Goal: Find specific page/section: Find specific page/section

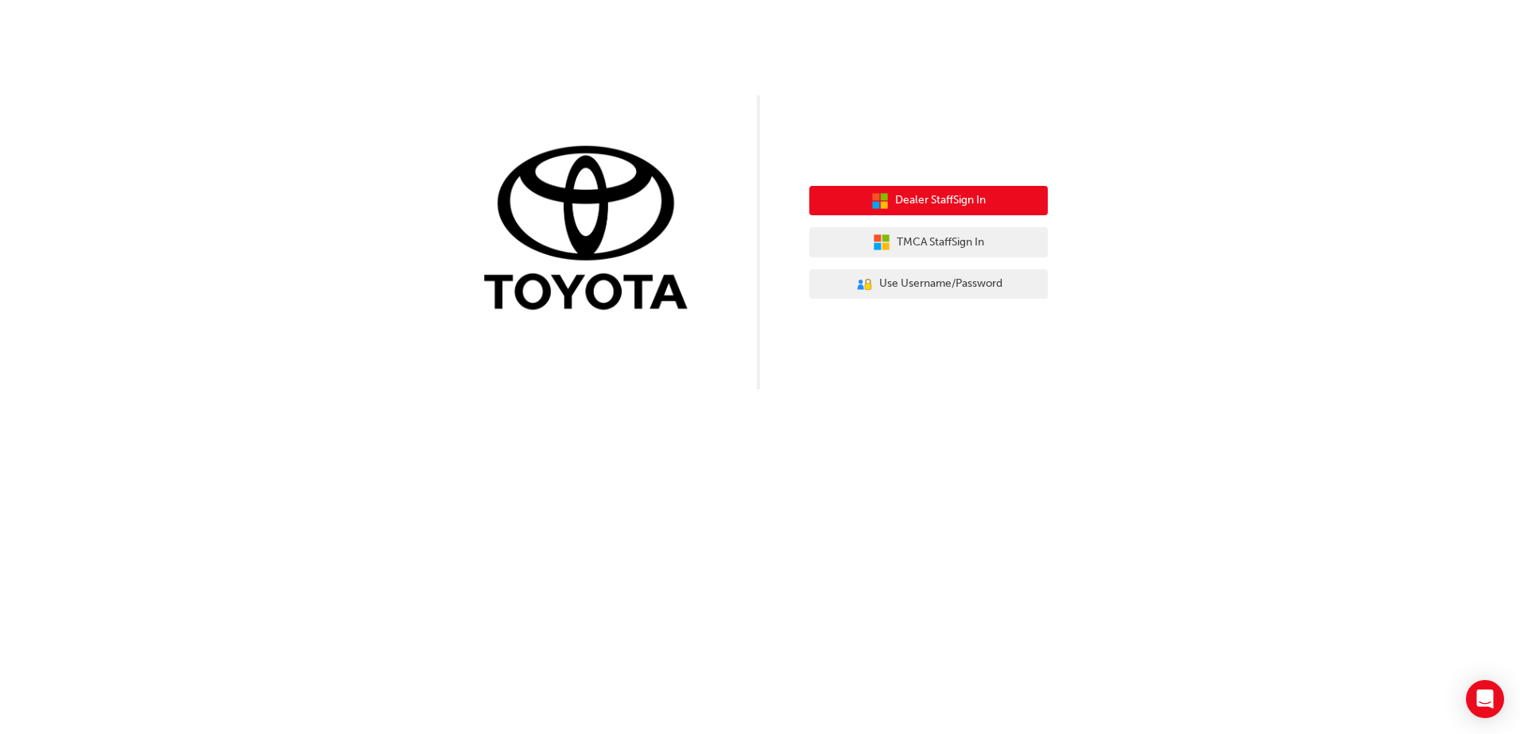
click at [969, 200] on span "Dealer Staff Sign In" at bounding box center [940, 201] width 91 height 18
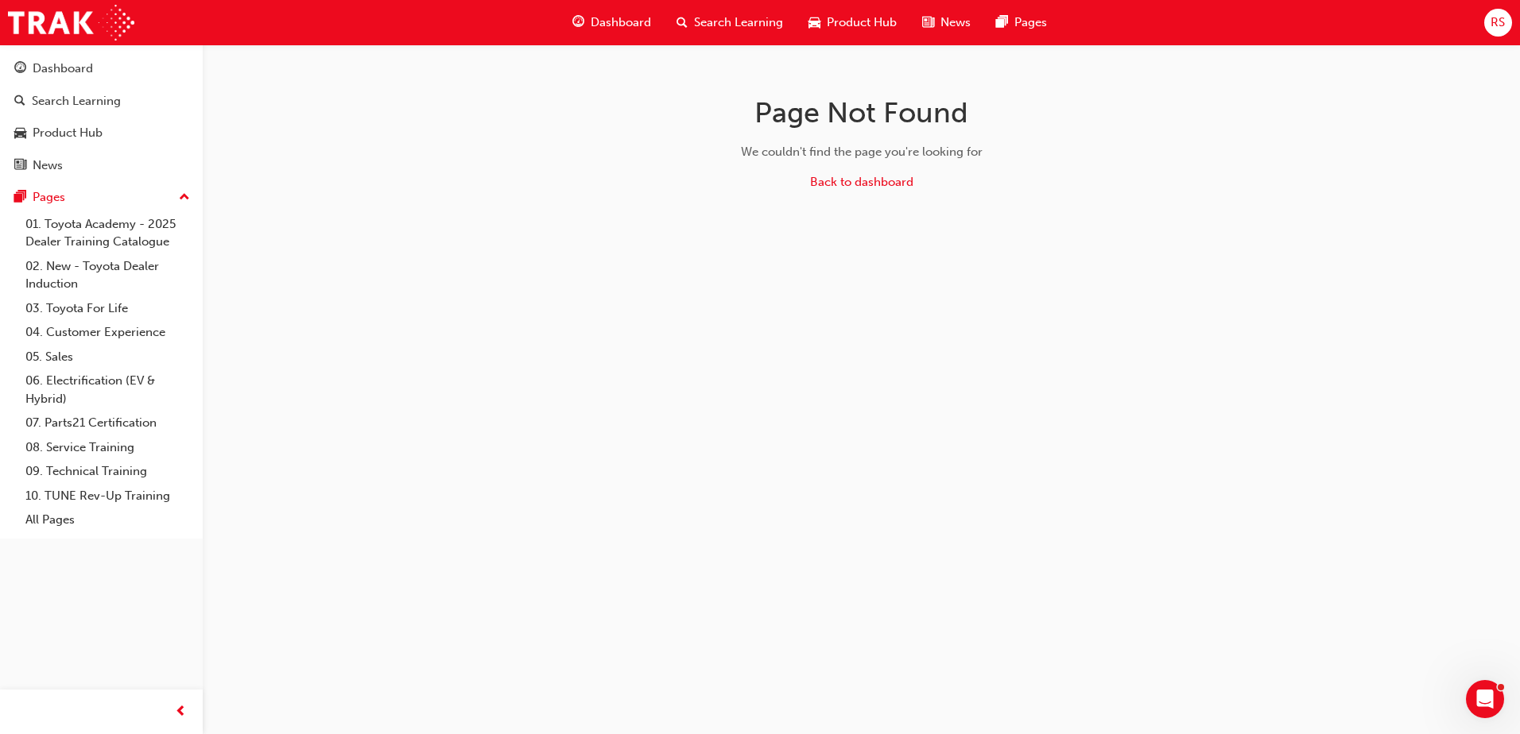
click at [629, 17] on span "Dashboard" at bounding box center [621, 23] width 60 height 18
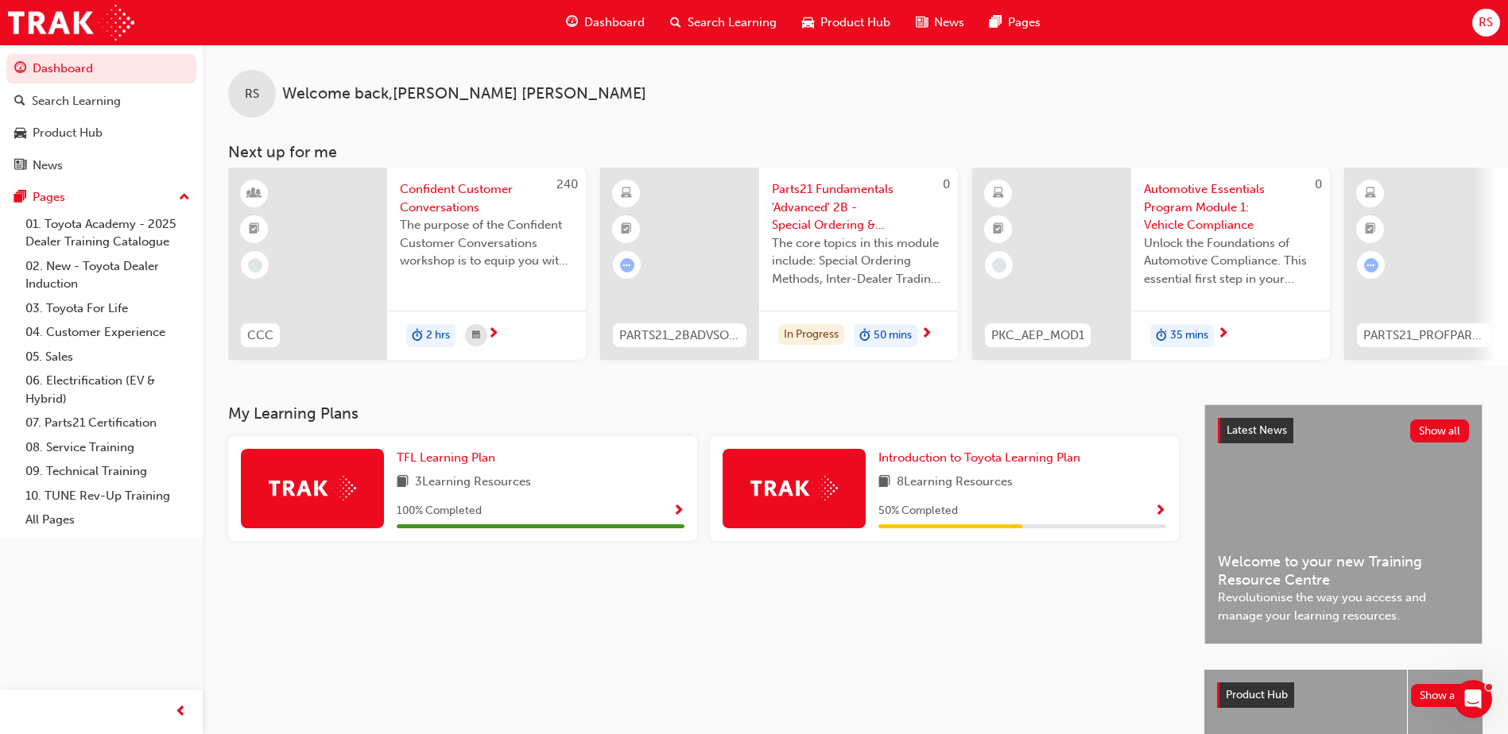
click at [620, 19] on span "Dashboard" at bounding box center [614, 23] width 60 height 18
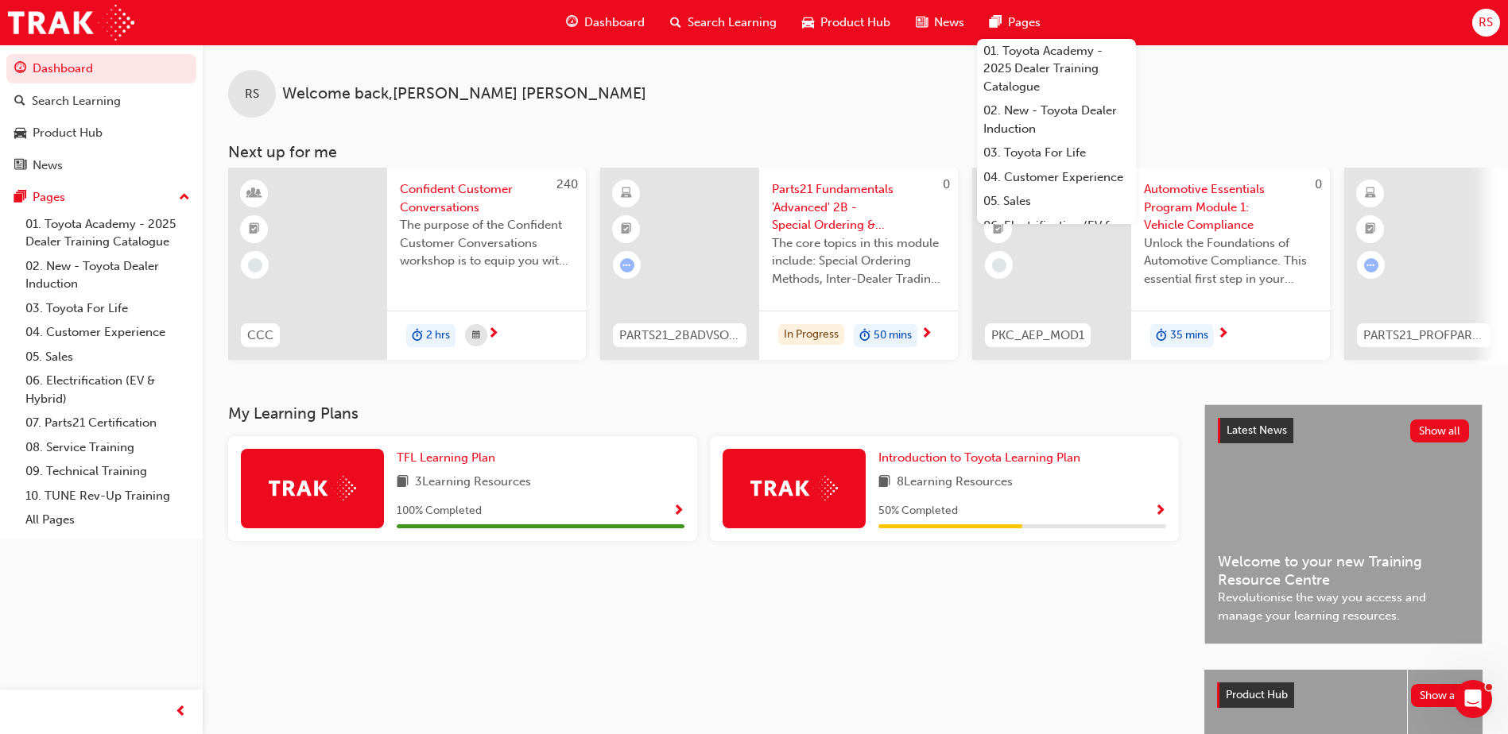
click at [831, 592] on div "My Learning Plans TFL Learning Plan 3 Learning Resources 100 % Completed Introd…" at bounding box center [716, 651] width 976 height 493
